Goal: Task Accomplishment & Management: Manage account settings

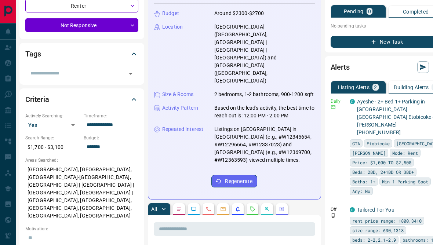
scroll to position [126, 8]
click at [331, 206] on p "Off" at bounding box center [338, 209] width 15 height 7
click at [433, 206] on icon "button" at bounding box center [438, 209] width 7 height 7
click at [415, 232] on li "Delete" at bounding box center [411, 231] width 32 height 12
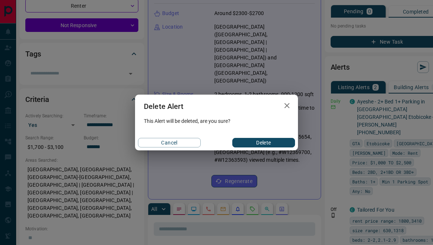
click at [279, 148] on button "Delete" at bounding box center [263, 143] width 63 height 10
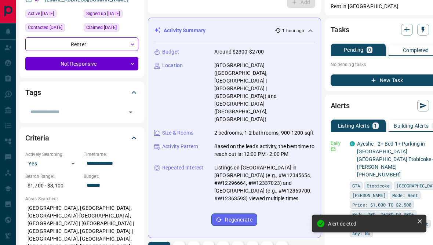
scroll to position [87, 8]
click at [433, 143] on icon "button" at bounding box center [438, 143] width 7 height 7
click at [417, 182] on li "Delete" at bounding box center [411, 181] width 32 height 12
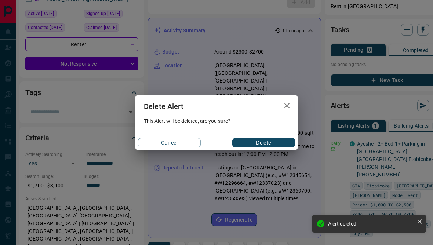
click at [266, 148] on button "Delete" at bounding box center [263, 143] width 63 height 10
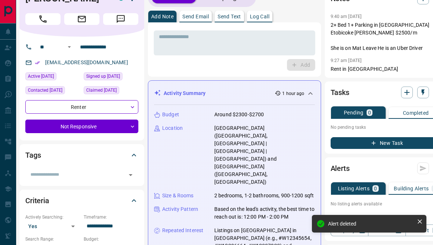
scroll to position [0, 8]
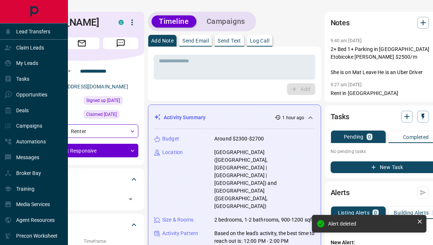
click at [9, 29] on icon at bounding box center [7, 31] width 7 height 7
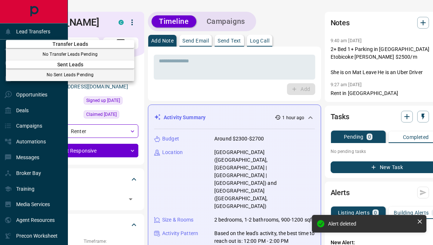
click at [55, 35] on div at bounding box center [216, 122] width 433 height 245
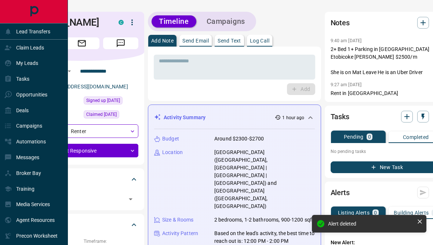
click at [55, 53] on div "Claim Leads" at bounding box center [34, 48] width 68 height 16
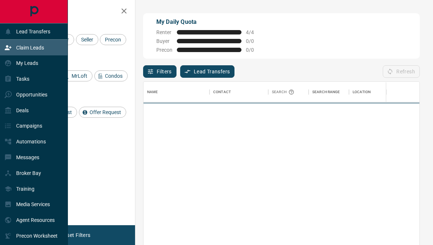
scroll to position [0, 0]
click at [46, 70] on div "My Leads" at bounding box center [34, 63] width 68 height 16
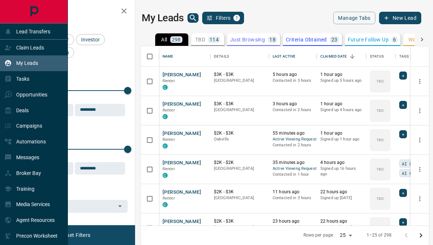
scroll to position [220, 289]
click at [46, 87] on div "Tasks" at bounding box center [34, 79] width 68 height 16
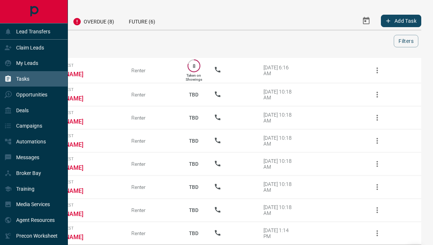
click at [49, 101] on div "Opportunities" at bounding box center [34, 95] width 68 height 16
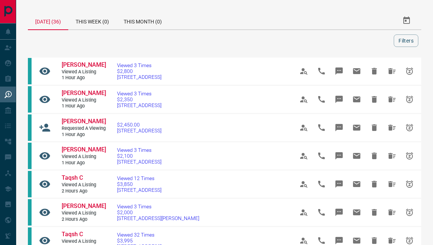
click at [125, 44] on div at bounding box center [212, 41] width 363 height 12
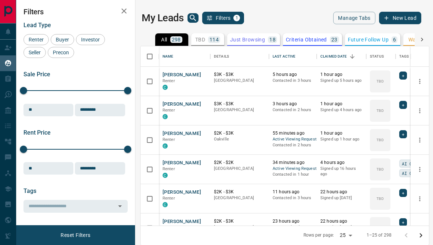
scroll to position [220, 289]
